Goal: Task Accomplishment & Management: Use online tool/utility

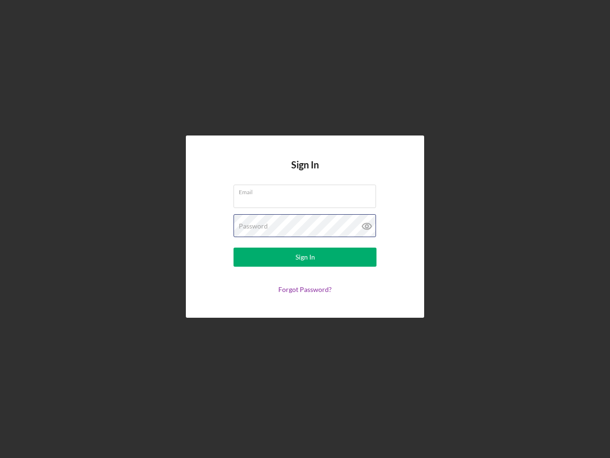
click at [305, 229] on div "Password" at bounding box center [305, 226] width 143 height 24
click at [367, 226] on icon at bounding box center [367, 226] width 24 height 24
